Goal: Task Accomplishment & Management: Complete application form

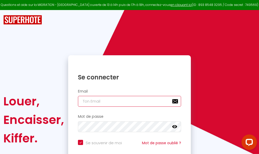
click at [136, 102] on input "email" at bounding box center [129, 101] width 103 height 11
type input "m"
checkbox input "true"
type input "ma"
checkbox input "true"
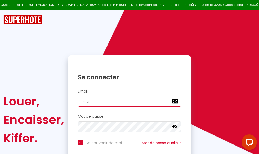
type input "mar"
checkbox input "true"
type input "marc"
checkbox input "true"
type input "marcd"
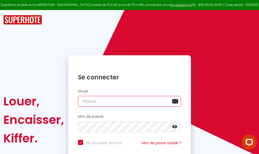
checkbox input "true"
type input "marcdp"
checkbox input "true"
type input "marcdpo"
checkbox input "true"
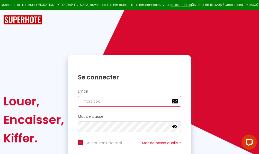
type input "marcdpoz"
checkbox input "true"
type input "marcdpoz."
checkbox input "true"
type input "marcdpoz.l"
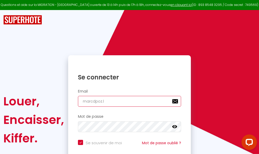
checkbox input "true"
type input "marcdpoz.lo"
checkbox input "true"
type input "marcdpoz.loc"
checkbox input "true"
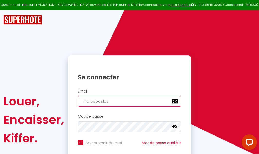
type input "marcdpoz.loca"
checkbox input "true"
type input "marcdpoz.locat"
checkbox input "true"
type input "marcdpoz.locati"
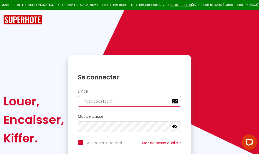
checkbox input "true"
type input "marcdpoz.locatio"
checkbox input "true"
type input "marcdpoz.location"
checkbox input "true"
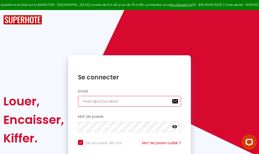
type input "marcdpoz.location@"
checkbox input "true"
type input "marcdpoz.location@g"
checkbox input "true"
type input "marcdpoz.location@gm"
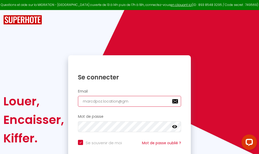
checkbox input "true"
type input "marcdpoz.location@gma"
checkbox input "true"
type input "marcdpoz.location@gmai"
checkbox input "true"
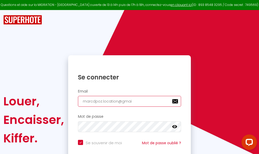
type input "[EMAIL_ADDRESS]"
checkbox input "true"
type input "[EMAIL_ADDRESS]."
checkbox input "true"
type input "marcdpoz.location@gmail.c"
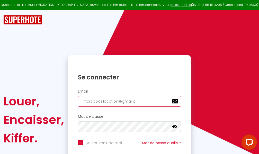
checkbox input "true"
type input "[EMAIL_ADDRESS][DOMAIN_NAME]"
checkbox input "true"
type input "[EMAIL_ADDRESS][DOMAIN_NAME]"
checkbox input "true"
